Goal: Task Accomplishment & Management: Use online tool/utility

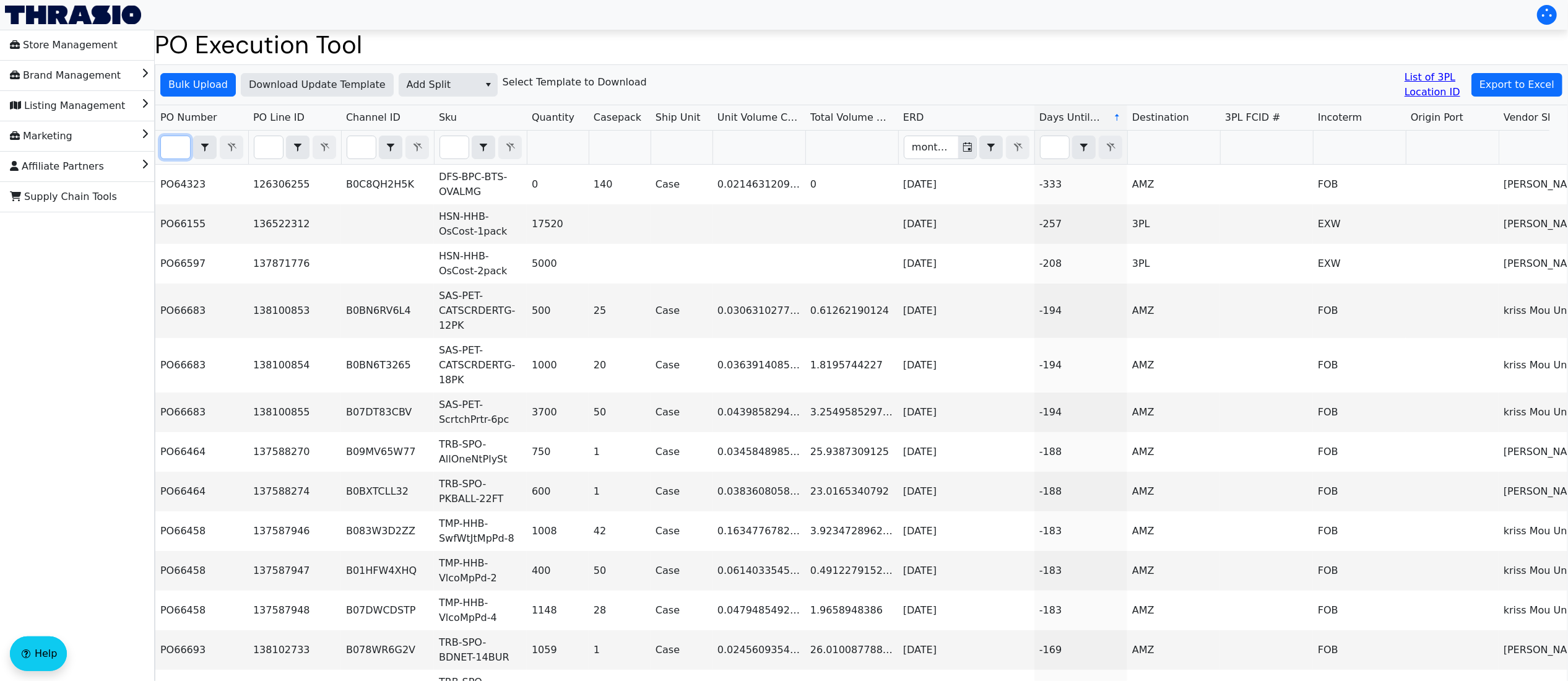
click at [181, 147] on input "Filter" at bounding box center [175, 147] width 29 height 22
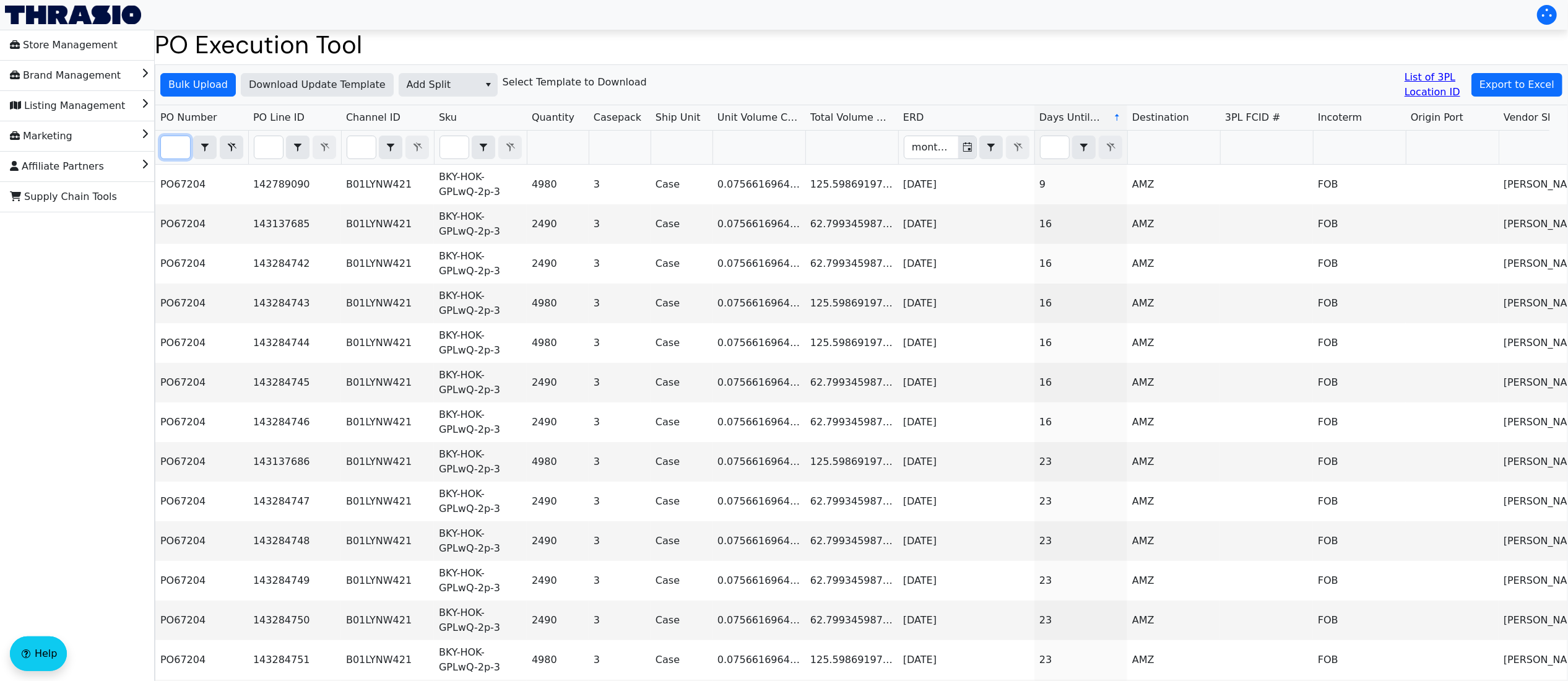
scroll to position [0, 28]
type input "po67204"
click at [1530, 86] on span "Export to Excel" at bounding box center [1516, 85] width 75 height 15
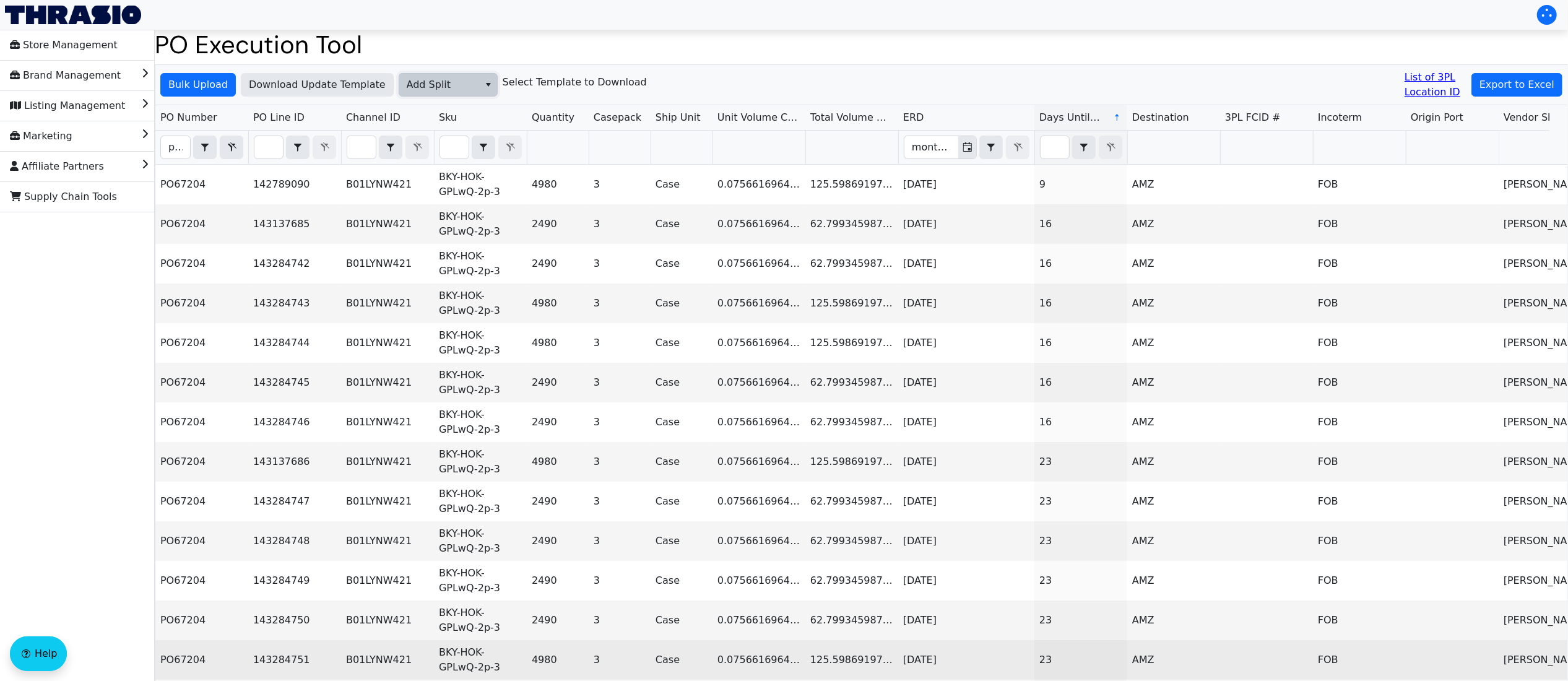
click at [426, 87] on span "Add Split" at bounding box center [439, 85] width 65 height 15
click at [463, 133] on span "AGL Decision" at bounding box center [436, 128] width 65 height 15
click at [212, 84] on span "Bulk Upload" at bounding box center [198, 85] width 59 height 15
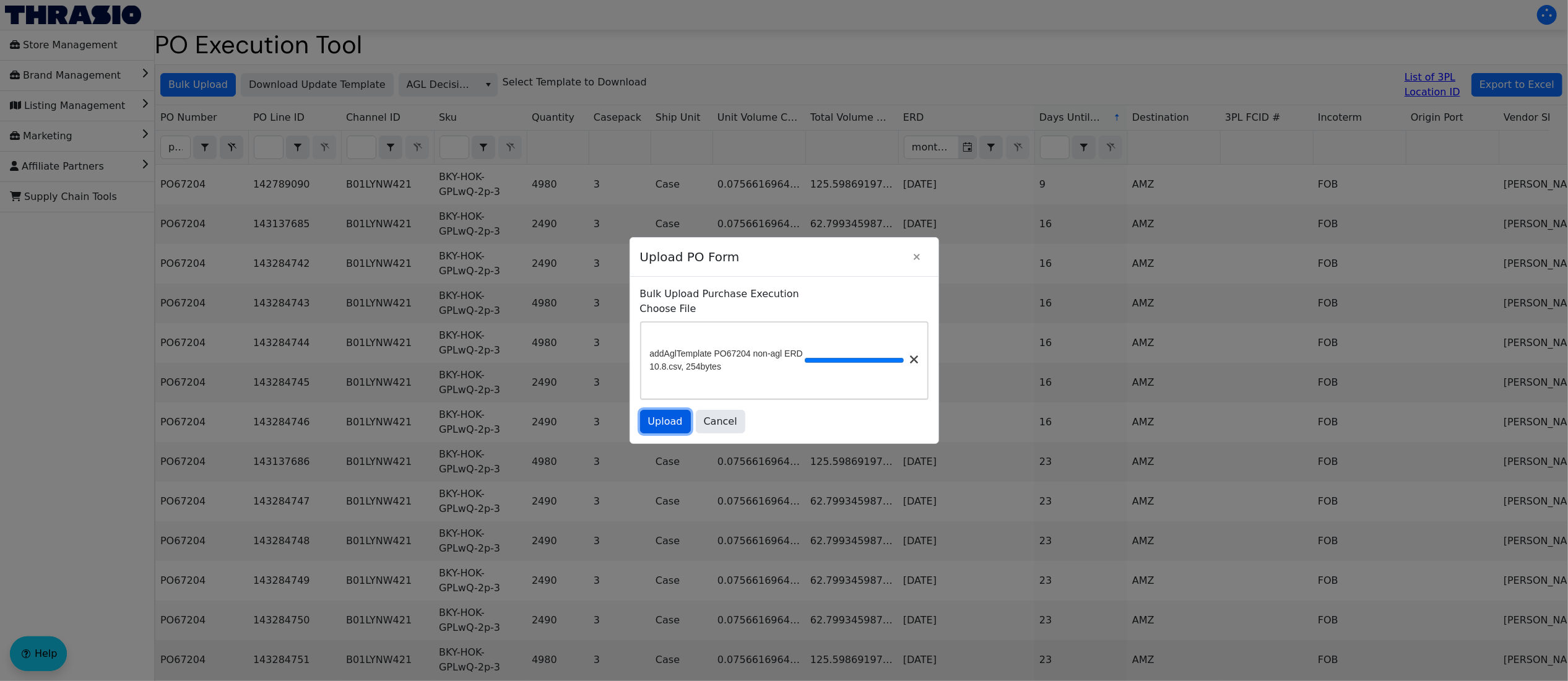
click at [671, 429] on span "Upload" at bounding box center [665, 421] width 35 height 15
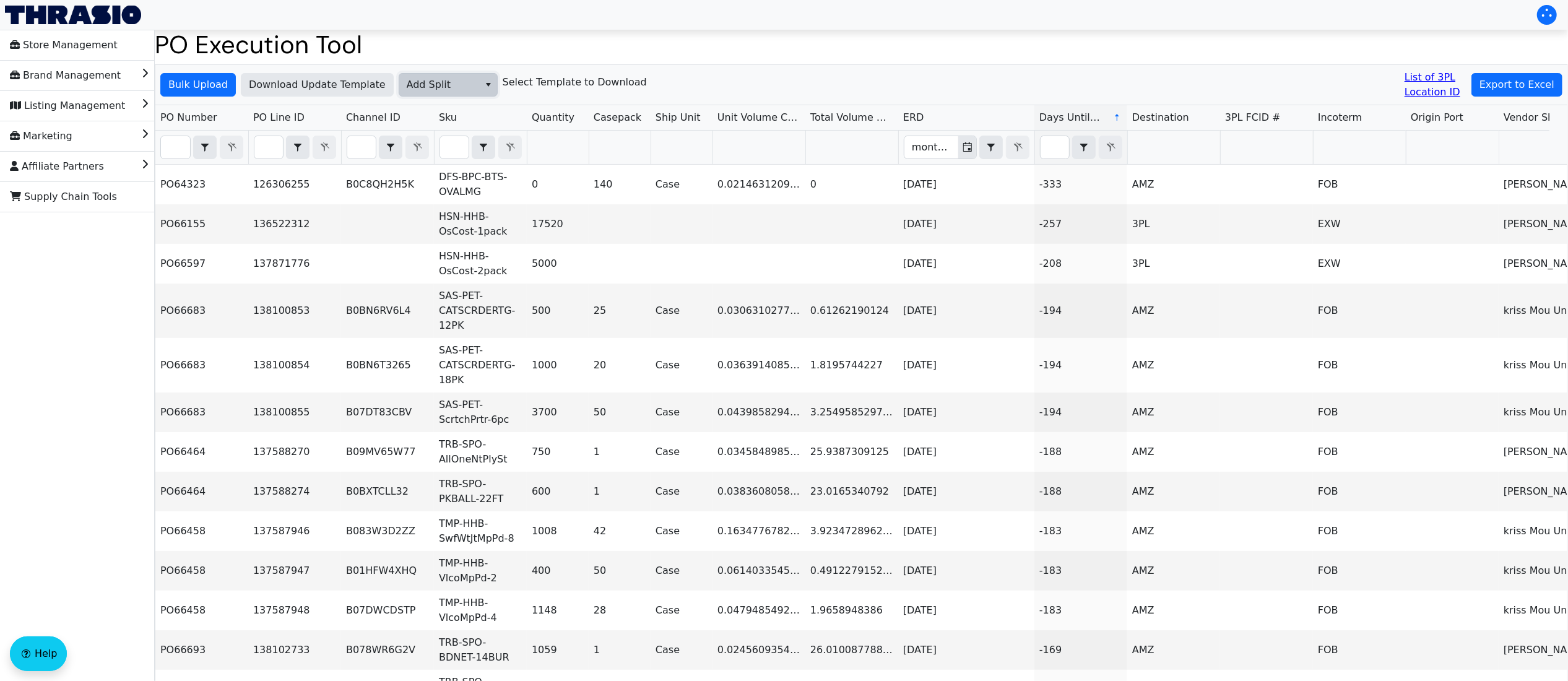
click at [449, 85] on span "Add Split" at bounding box center [439, 85] width 65 height 15
click at [434, 132] on span "AGL Decision" at bounding box center [436, 128] width 65 height 15
click at [185, 81] on span "Bulk Upload" at bounding box center [198, 85] width 59 height 15
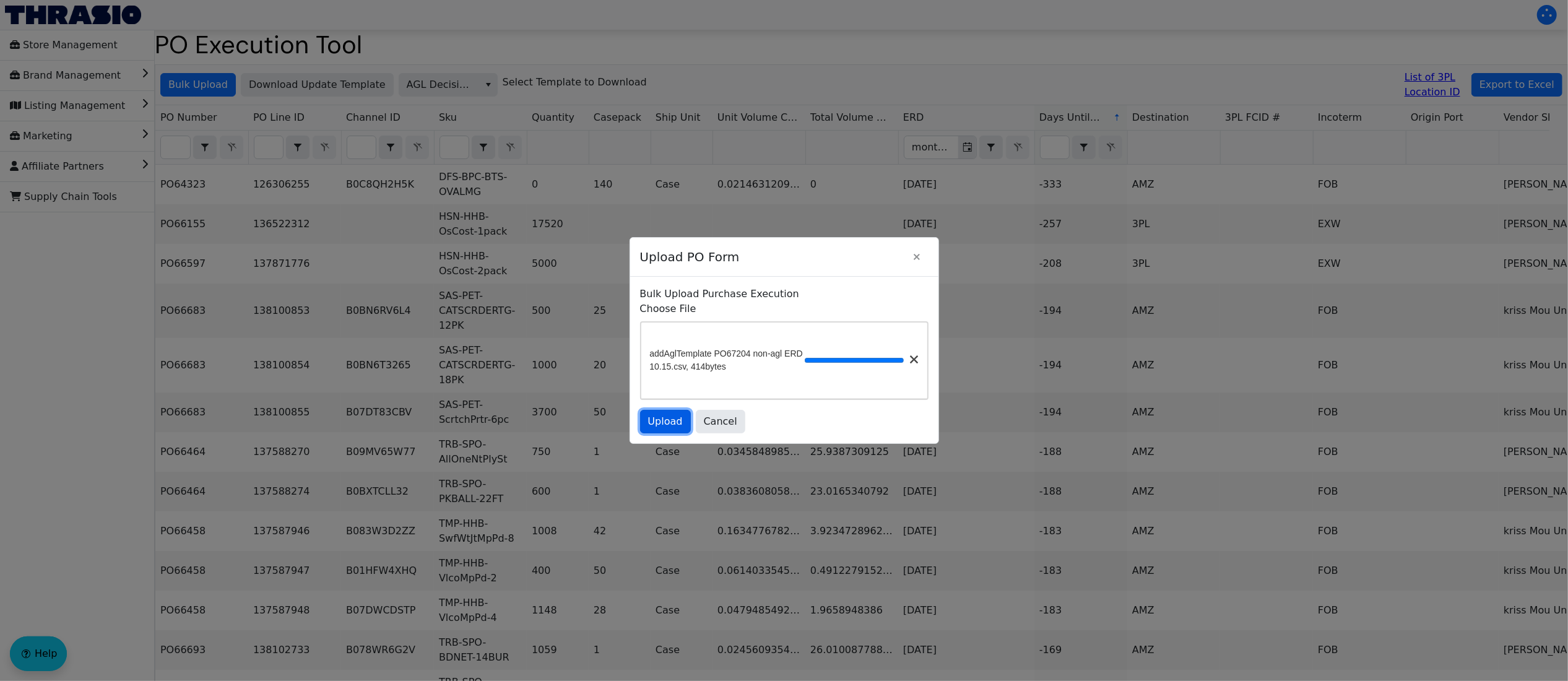
click at [668, 433] on button "Upload" at bounding box center [665, 420] width 51 height 23
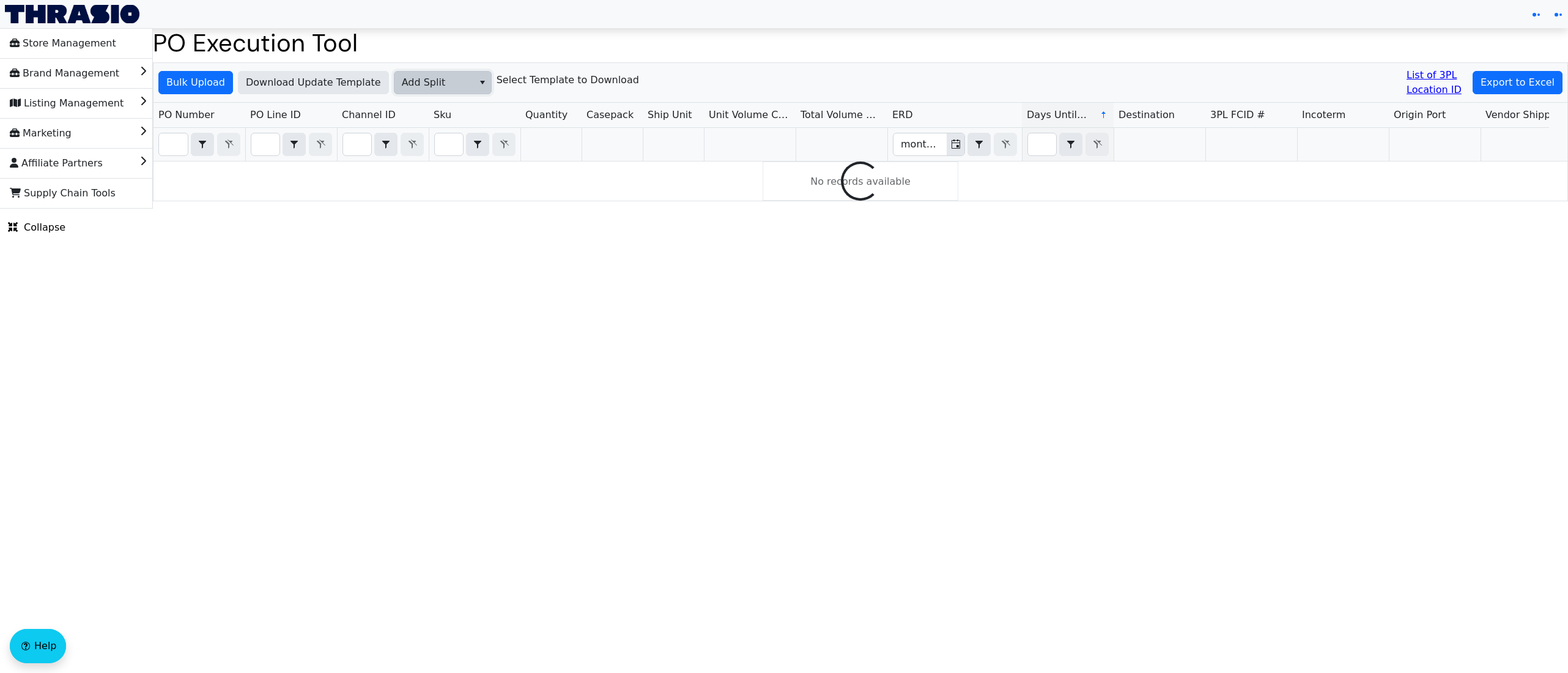
click at [431, 85] on span "Add Split" at bounding box center [434, 82] width 64 height 15
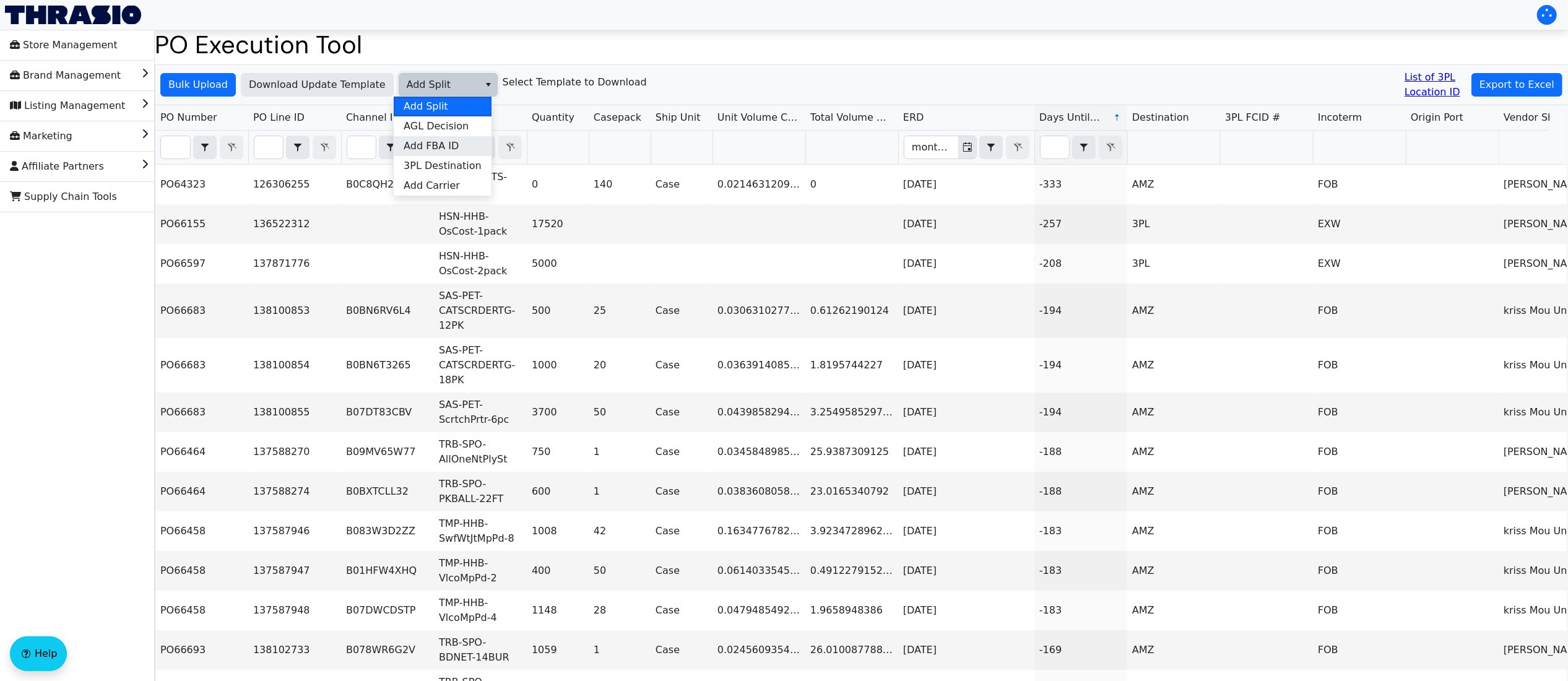
click at [430, 139] on span "Add FBA ID" at bounding box center [432, 146] width 55 height 15
click at [222, 88] on span "Bulk Upload" at bounding box center [198, 85] width 59 height 15
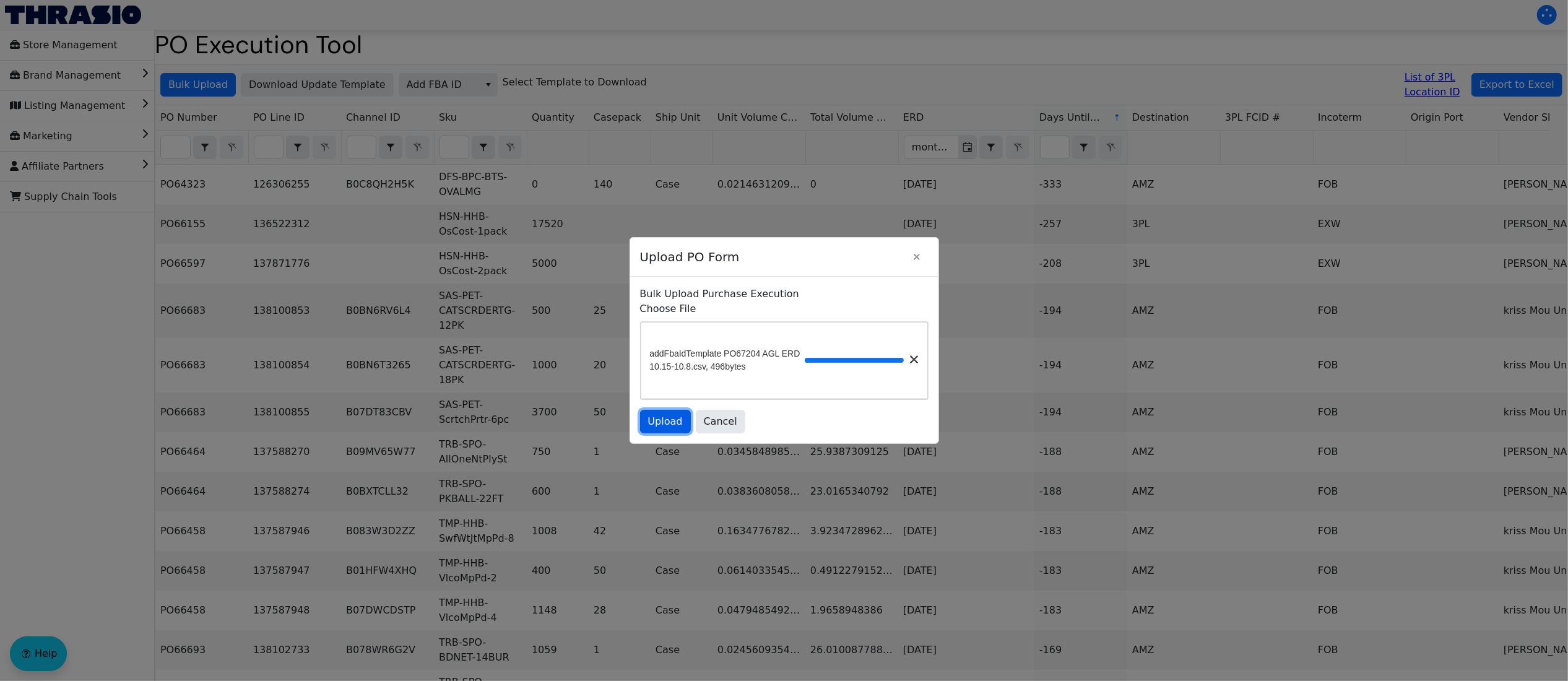
click at [655, 429] on span "Upload" at bounding box center [665, 421] width 35 height 15
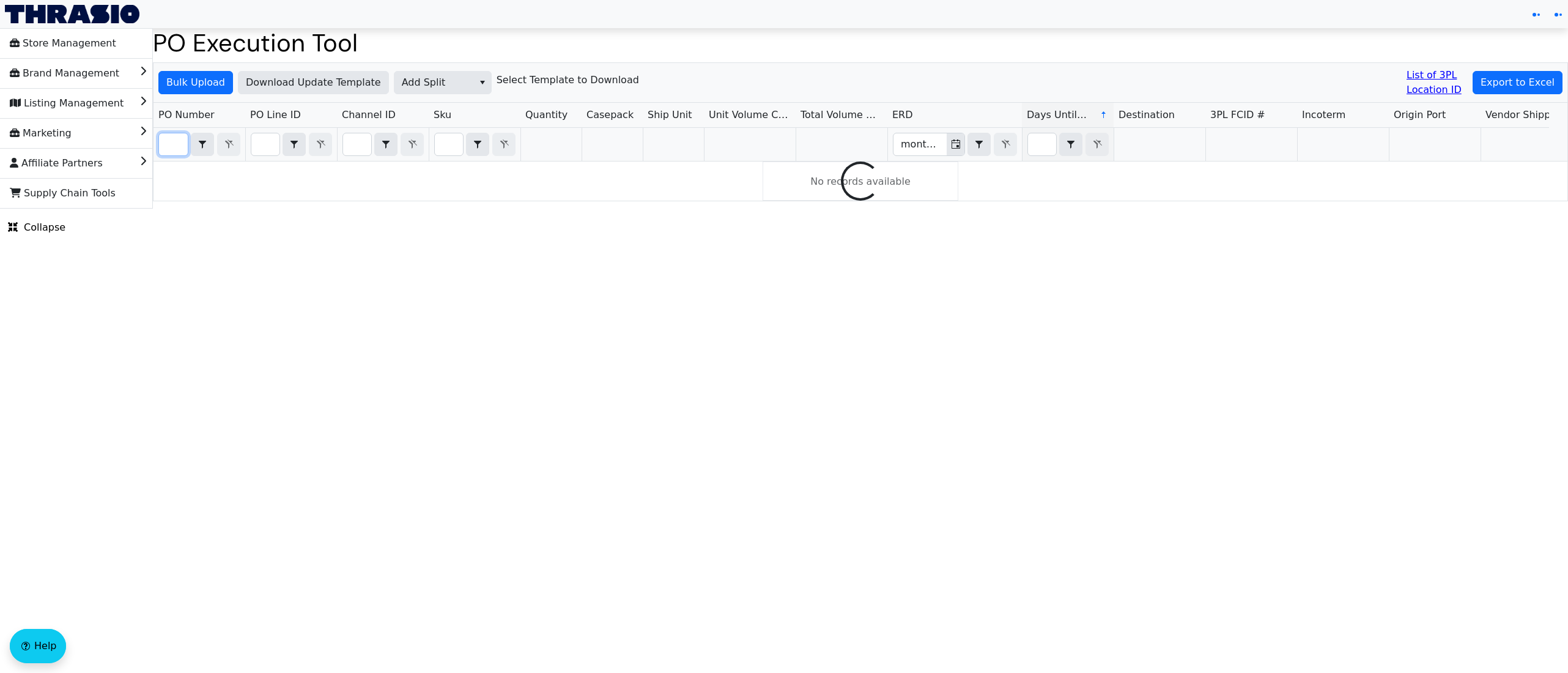
click at [169, 143] on input "Filter" at bounding box center [173, 144] width 28 height 22
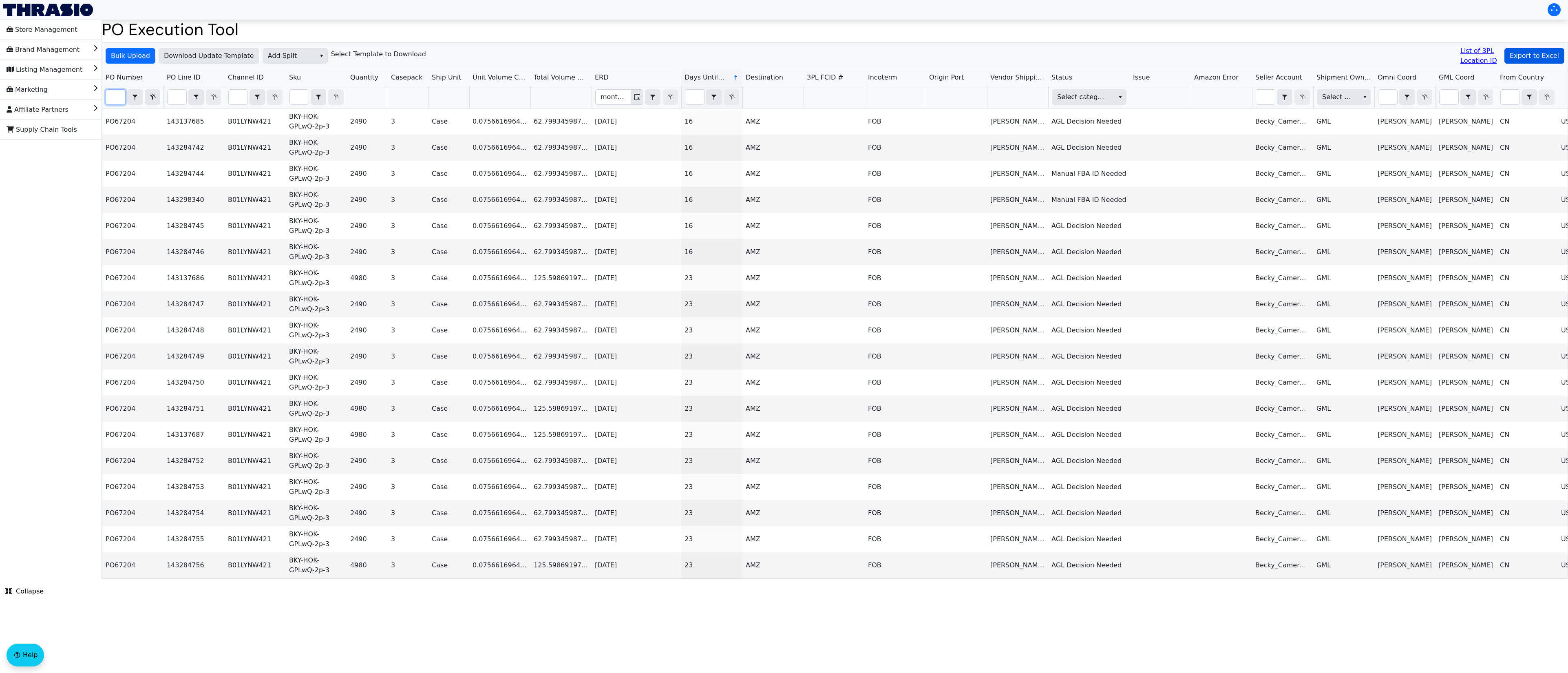
type input "PO67204"
click at [1045, 57] on span "Export to Excel" at bounding box center [1534, 56] width 49 height 10
click at [289, 63] on span "Add Split" at bounding box center [295, 55] width 65 height 15
click at [296, 81] on span "AGL Decision" at bounding box center [289, 85] width 43 height 10
click at [131, 56] on span "Bulk Upload" at bounding box center [130, 56] width 39 height 10
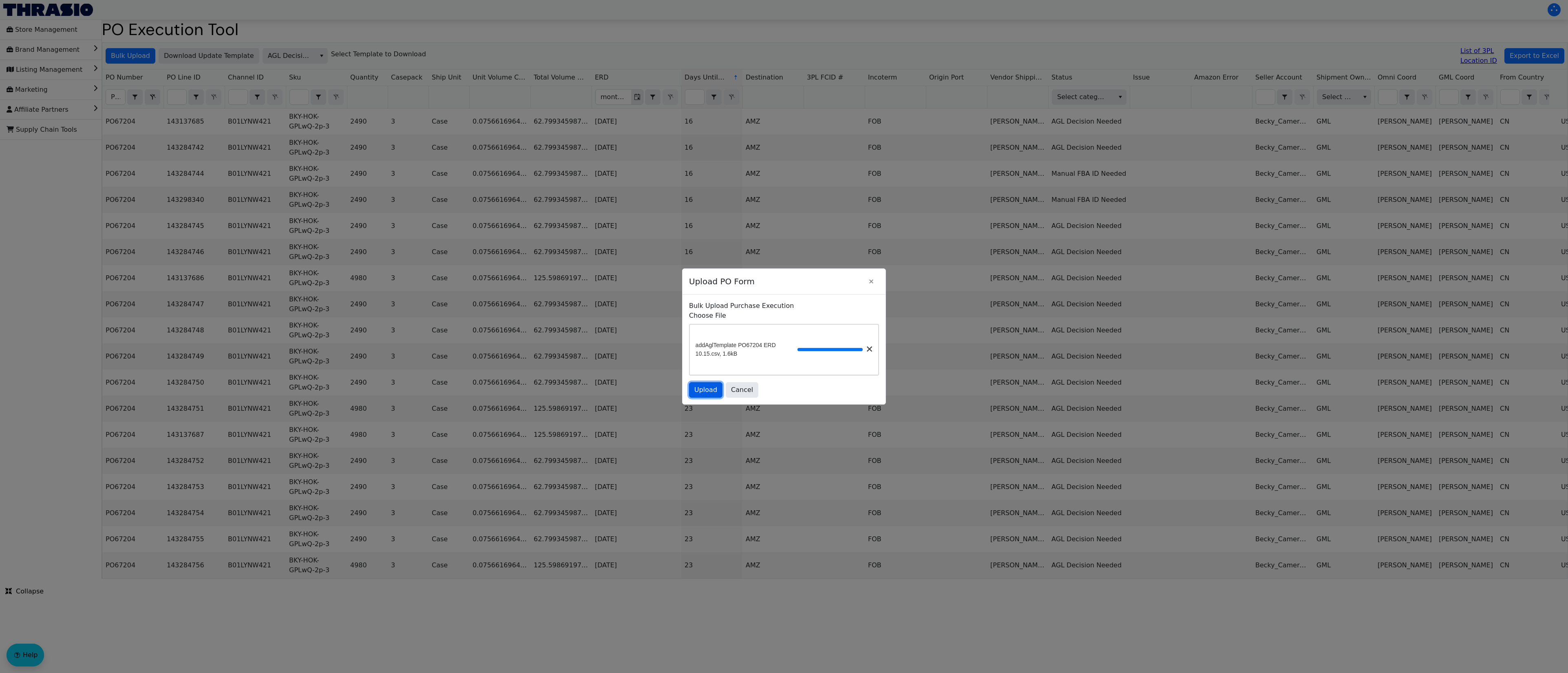
click at [704, 395] on span "Upload" at bounding box center [706, 390] width 23 height 10
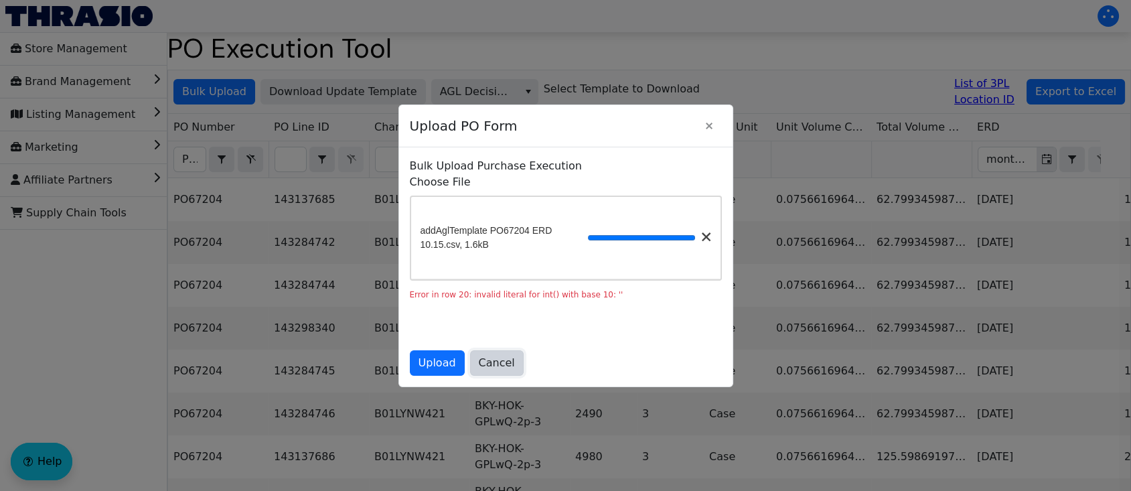
click at [490, 363] on span "Cancel" at bounding box center [497, 363] width 36 height 16
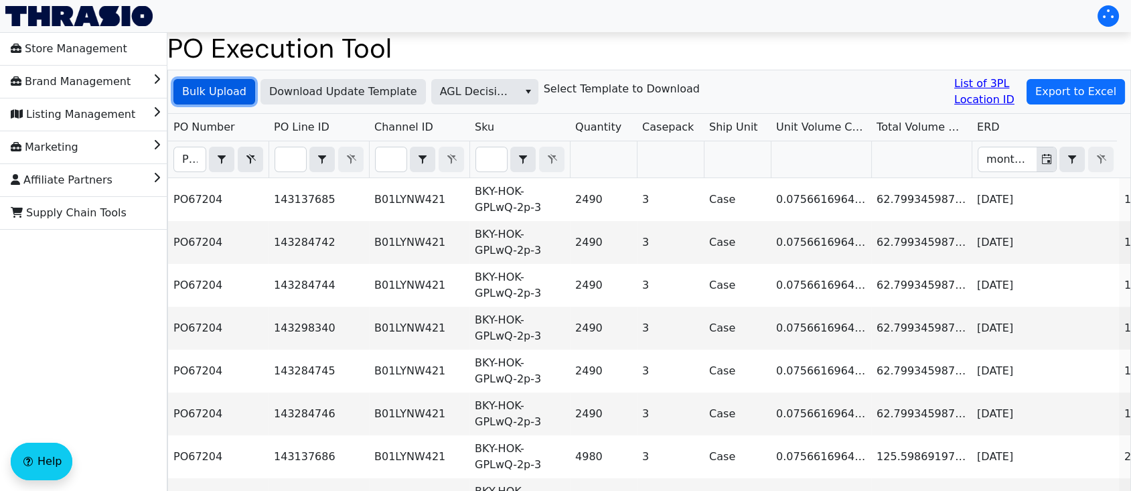
click at [216, 92] on span "Bulk Upload" at bounding box center [214, 92] width 64 height 16
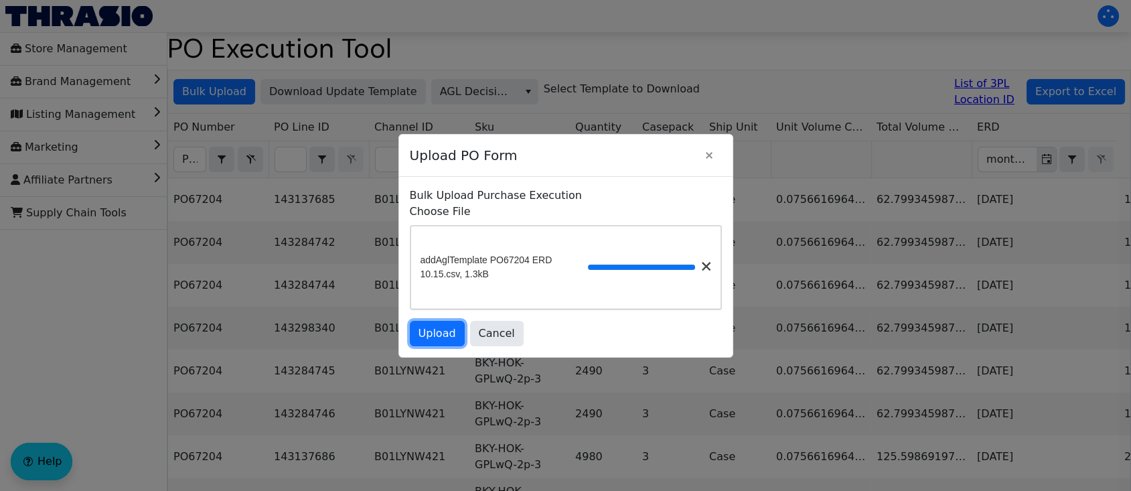
drag, startPoint x: 449, startPoint y: 338, endPoint x: 434, endPoint y: 340, distance: 15.0
click at [449, 338] on span "Upload" at bounding box center [438, 334] width 38 height 16
